Goal: Task Accomplishment & Management: Complete application form

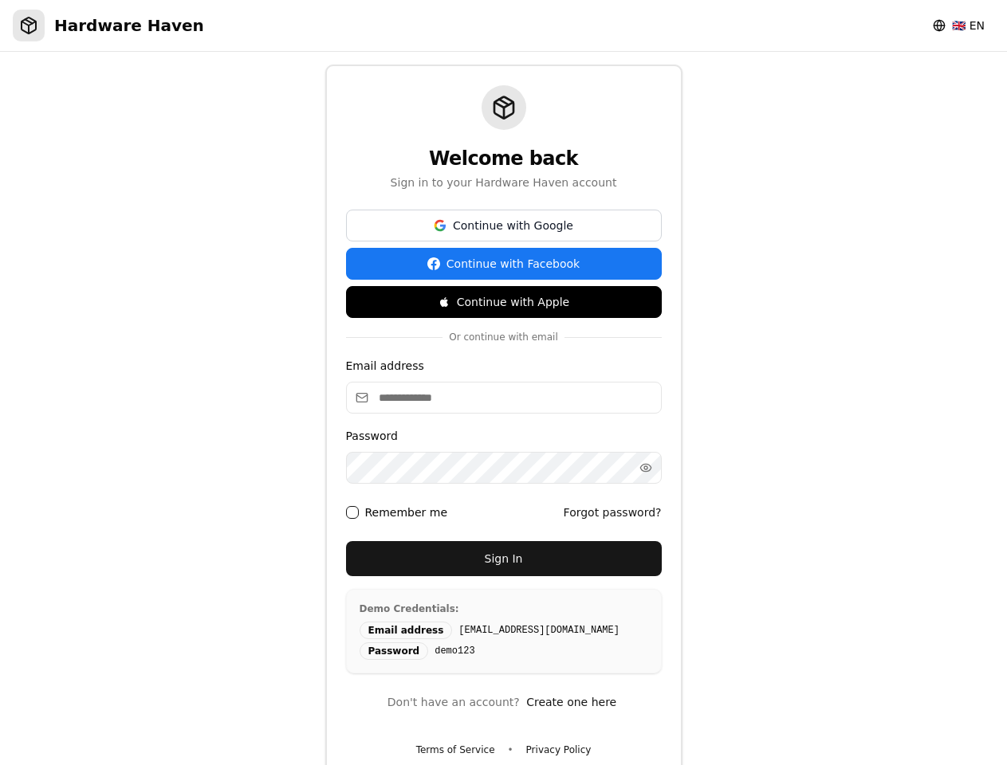
click at [503, 383] on input "Email address" at bounding box center [504, 398] width 316 height 32
click at [504, 226] on button "Continue with Google" at bounding box center [504, 226] width 316 height 32
click at [504, 264] on button "Continue with Facebook" at bounding box center [504, 264] width 316 height 32
click at [504, 302] on button "Continue with Apple" at bounding box center [504, 302] width 316 height 32
click at [646, 468] on icon "button" at bounding box center [645, 468] width 13 height 13
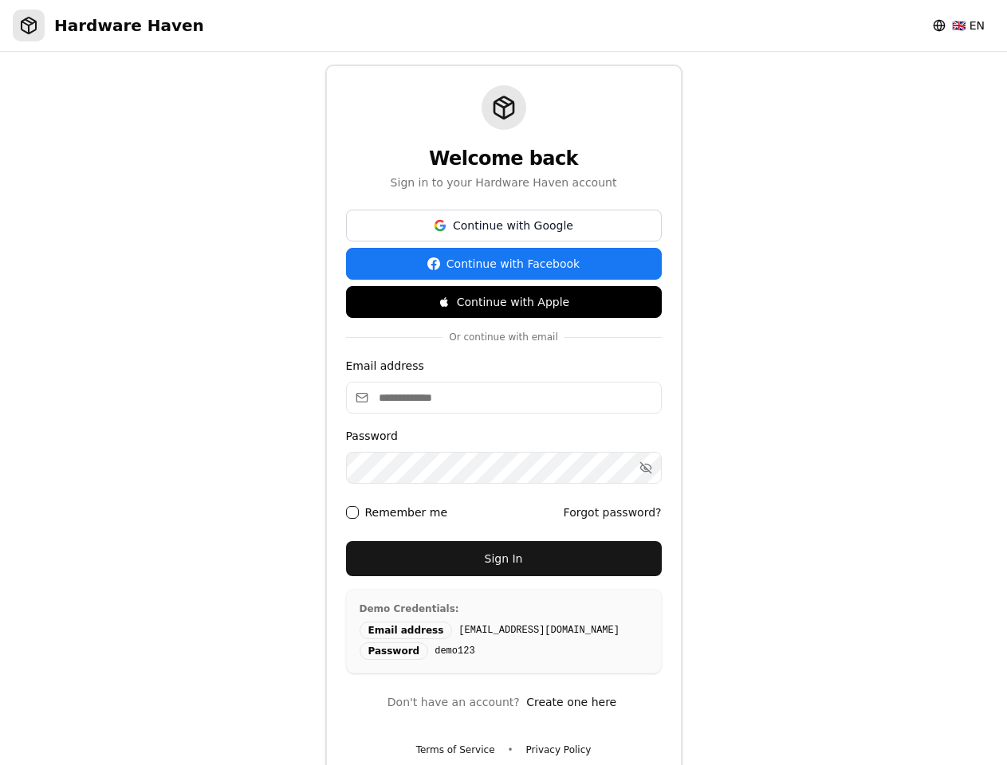
click at [352, 513] on button "Remember me" at bounding box center [352, 512] width 13 height 13
click at [616, 513] on button "Forgot password?" at bounding box center [613, 513] width 98 height 32
click at [504, 559] on button "Sign In" at bounding box center [504, 558] width 316 height 35
click at [562, 702] on button "Create one here" at bounding box center [571, 702] width 96 height 32
click at [459, 750] on button "Terms of Service" at bounding box center [455, 750] width 79 height 26
